Goal: Transaction & Acquisition: Purchase product/service

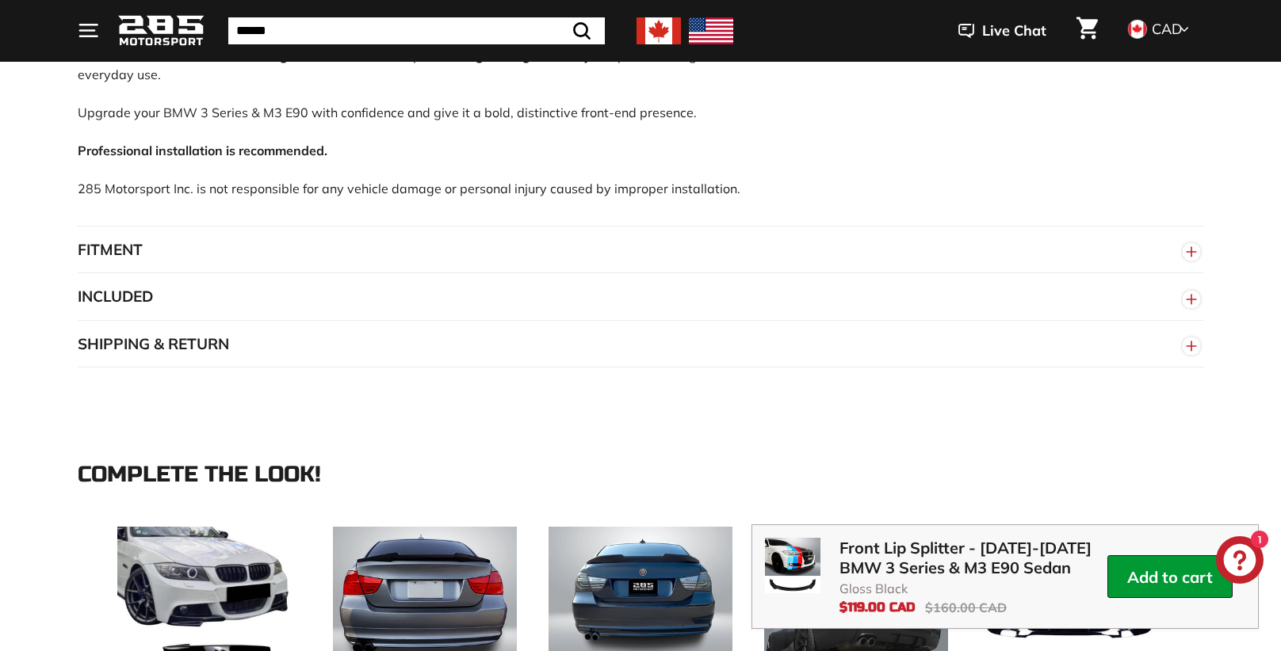
scroll to position [1082, 0]
click at [134, 252] on button "FITMENT" at bounding box center [640, 251] width 1125 height 48
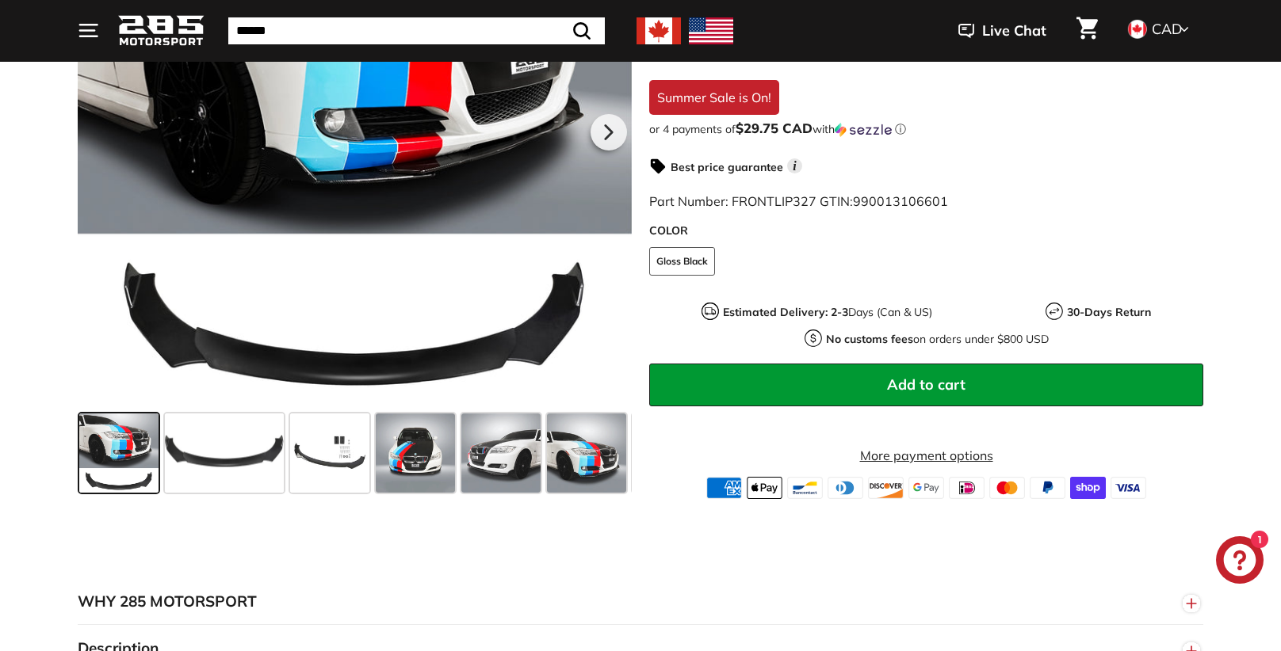
scroll to position [410, 0]
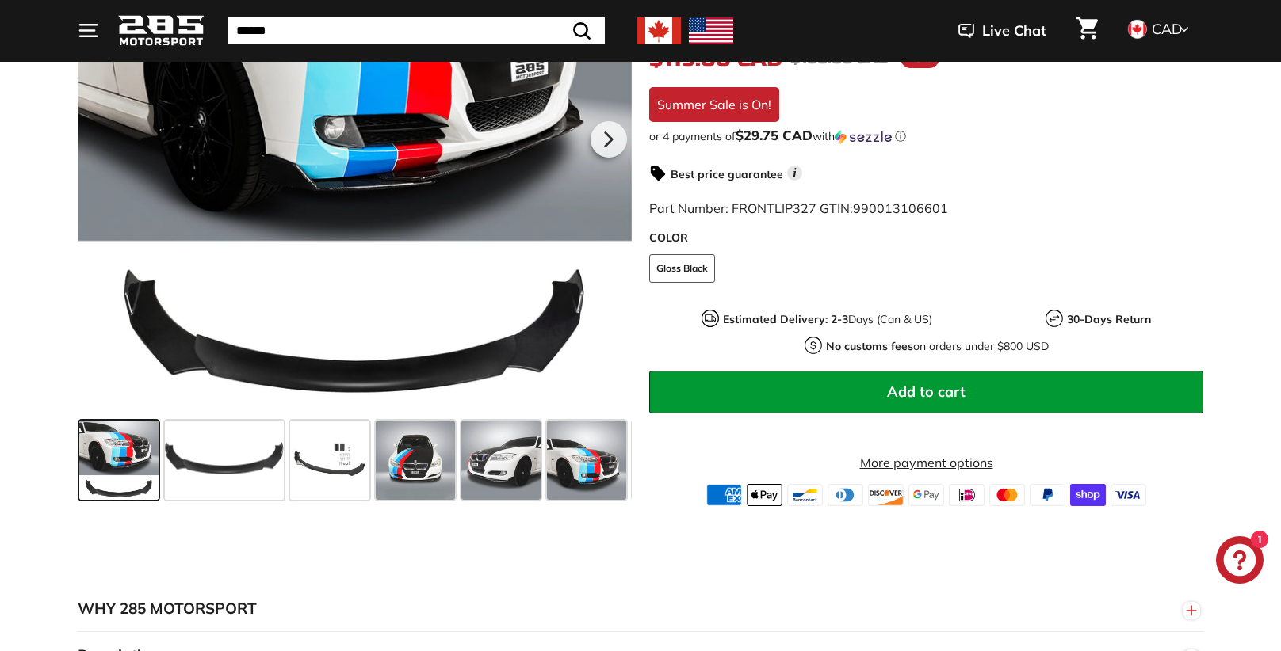
click at [499, 338] on div at bounding box center [355, 138] width 554 height 554
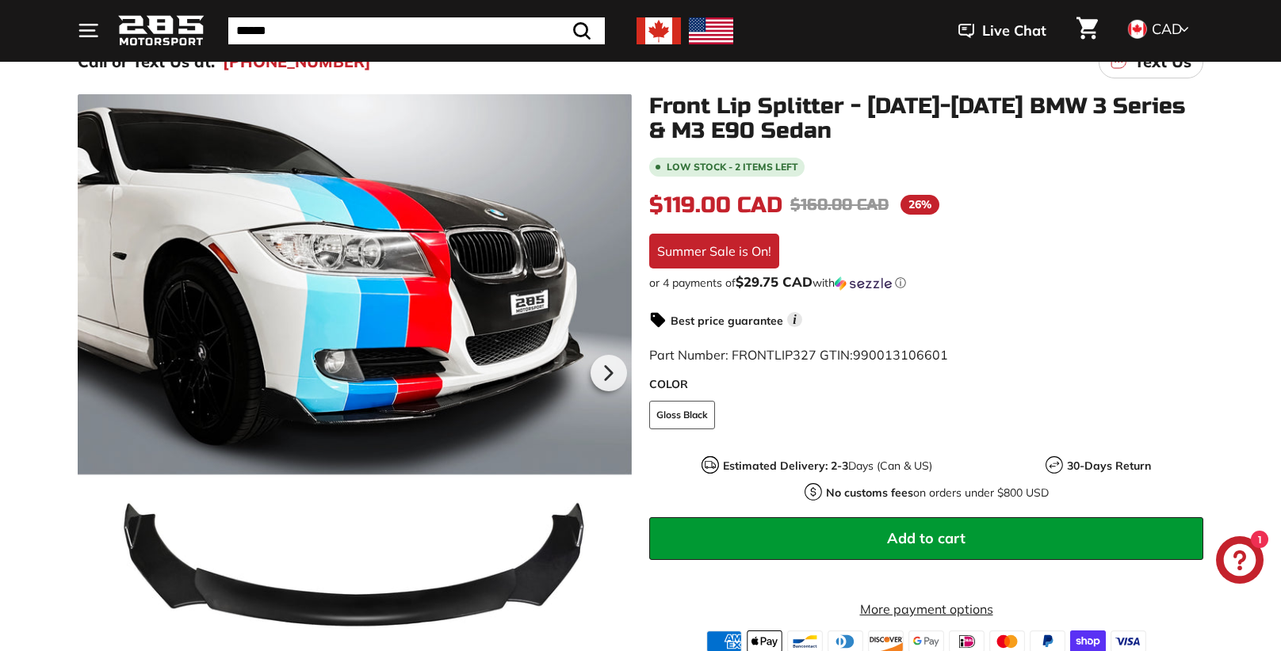
scroll to position [177, 0]
click at [611, 373] on icon at bounding box center [608, 373] width 6 height 13
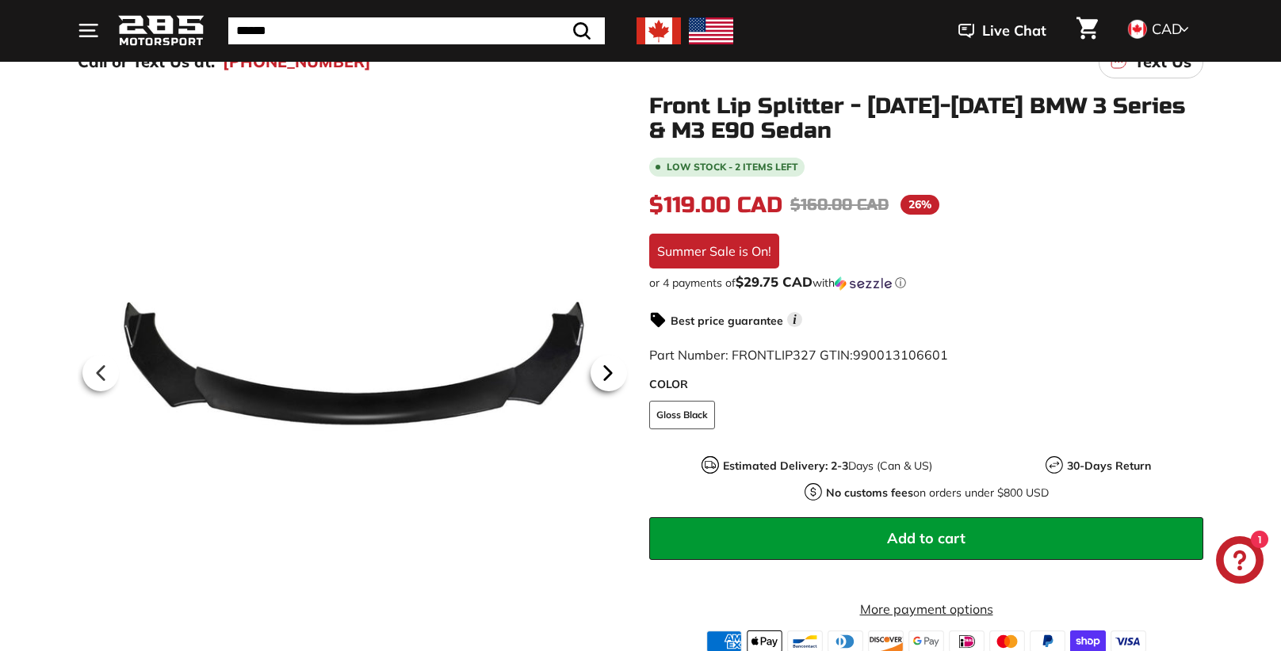
click at [611, 373] on icon at bounding box center [608, 373] width 6 height 13
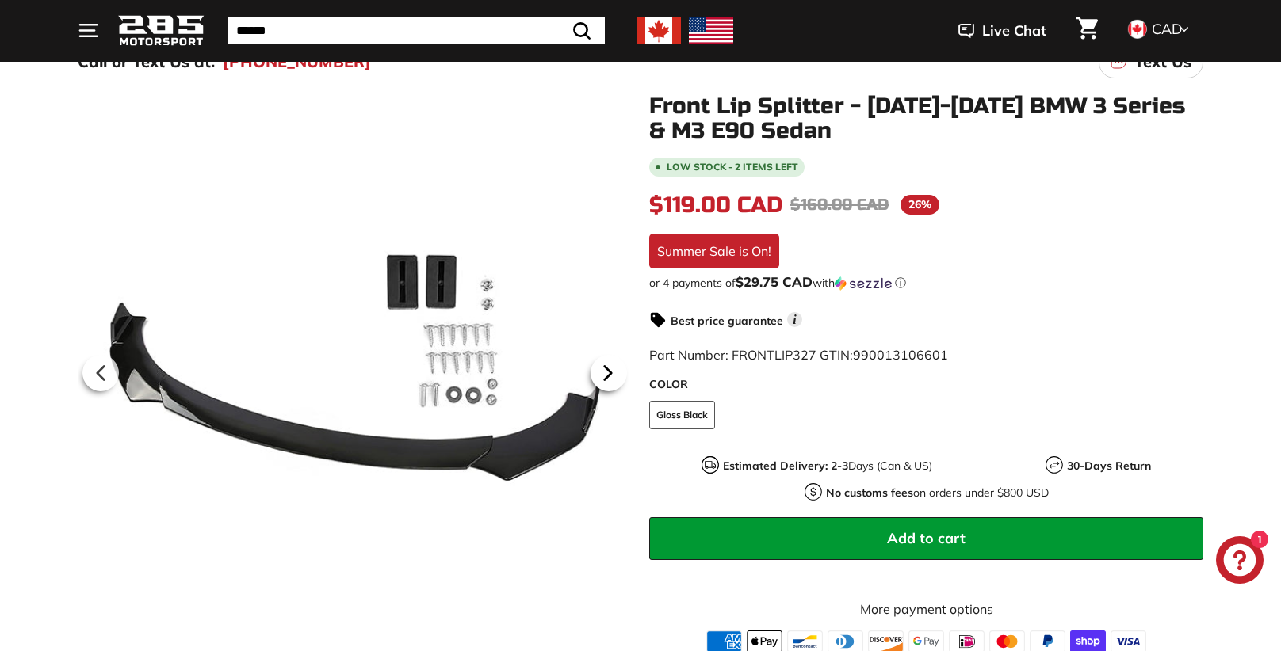
click at [611, 373] on icon at bounding box center [608, 373] width 6 height 13
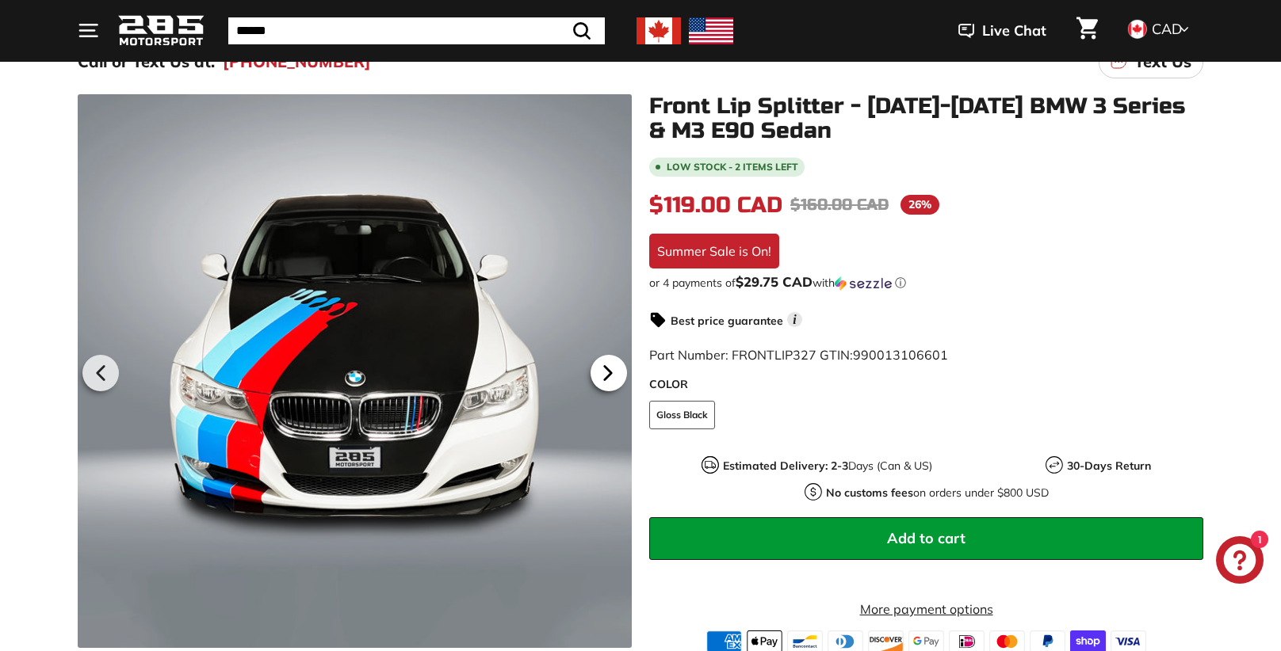
click at [611, 373] on icon at bounding box center [608, 373] width 6 height 13
